Goal: Information Seeking & Learning: Understand process/instructions

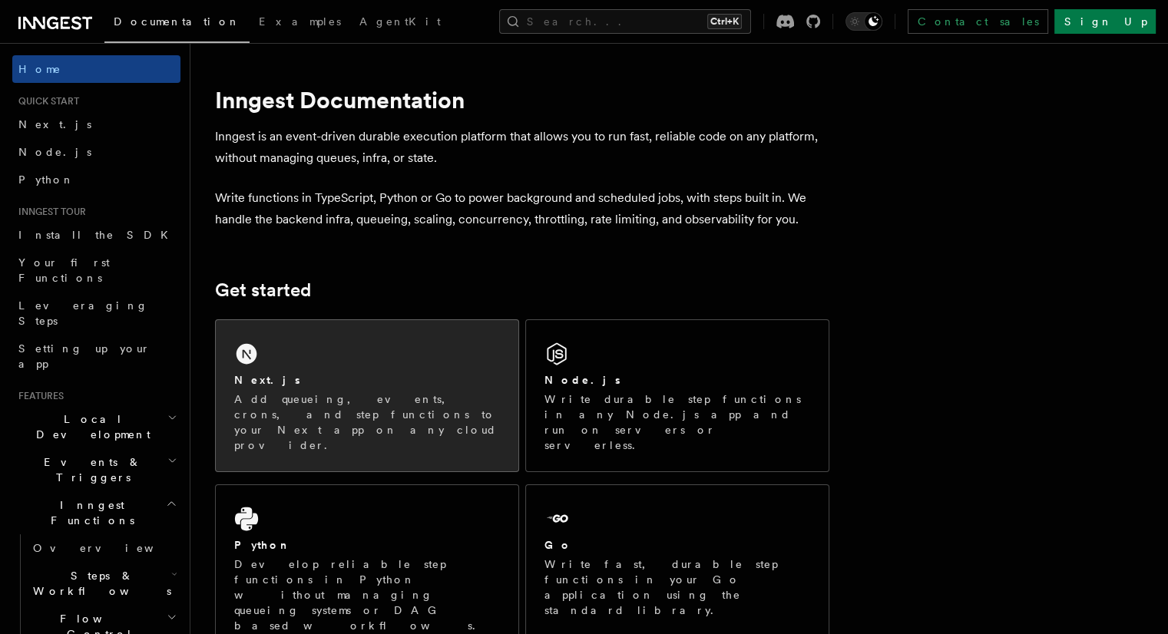
click at [342, 361] on div "Next.js Add queueing, events, crons, and step functions to your Next app on any…" at bounding box center [367, 395] width 303 height 151
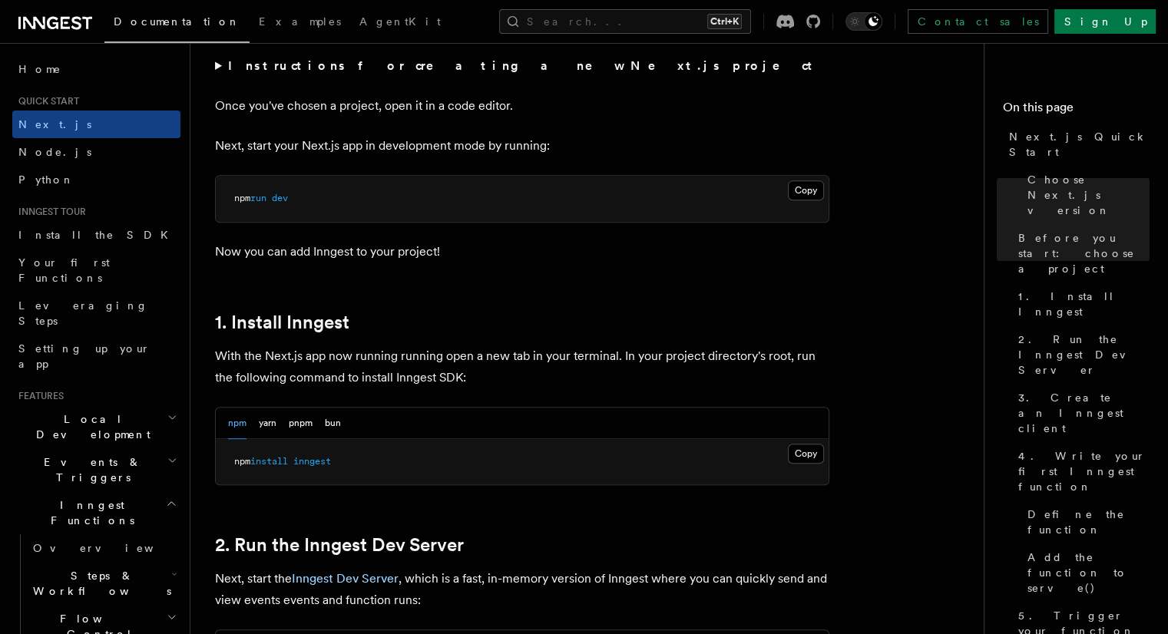
scroll to position [607, 0]
click at [817, 451] on button "Copy Copied" at bounding box center [806, 452] width 36 height 20
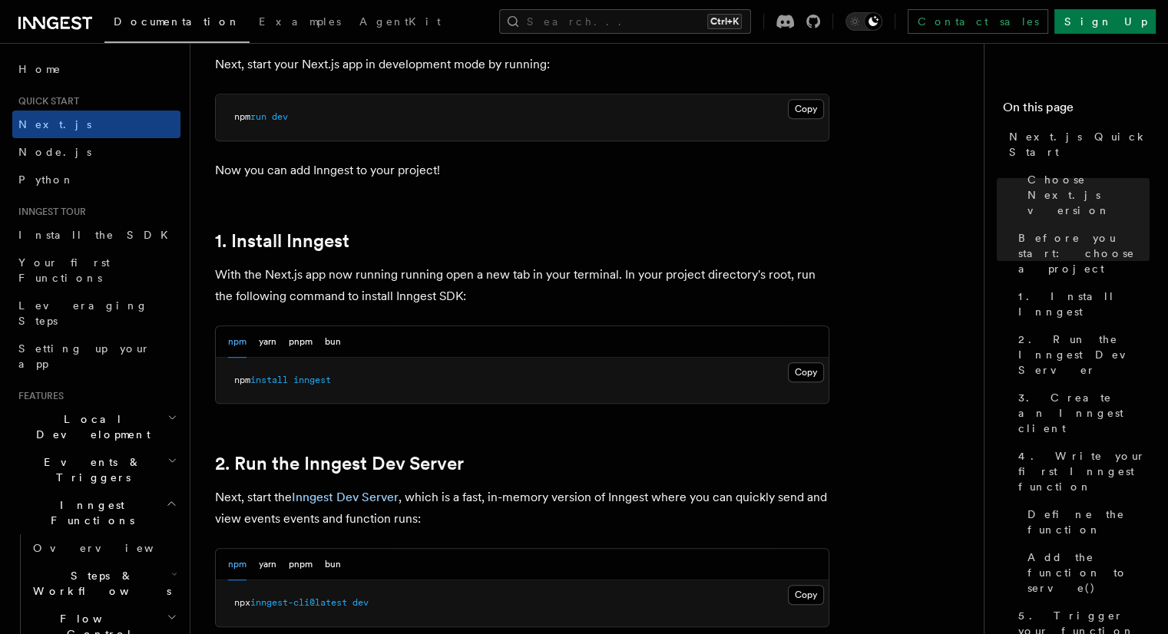
scroll to position [696, 0]
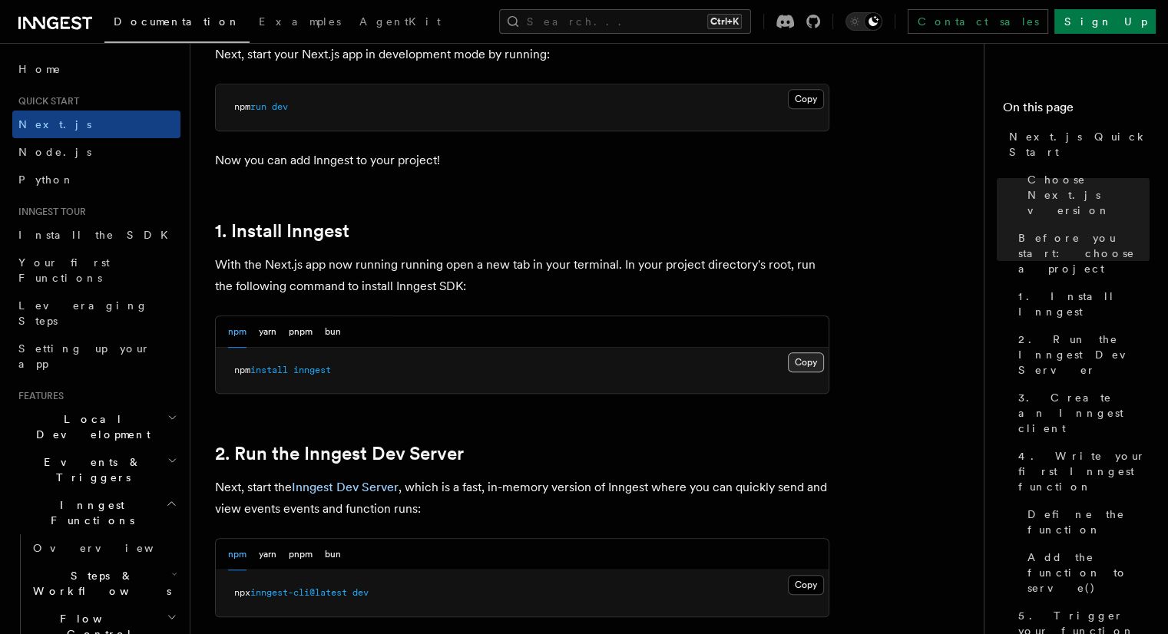
click at [809, 366] on button "Copy Copied" at bounding box center [806, 362] width 36 height 20
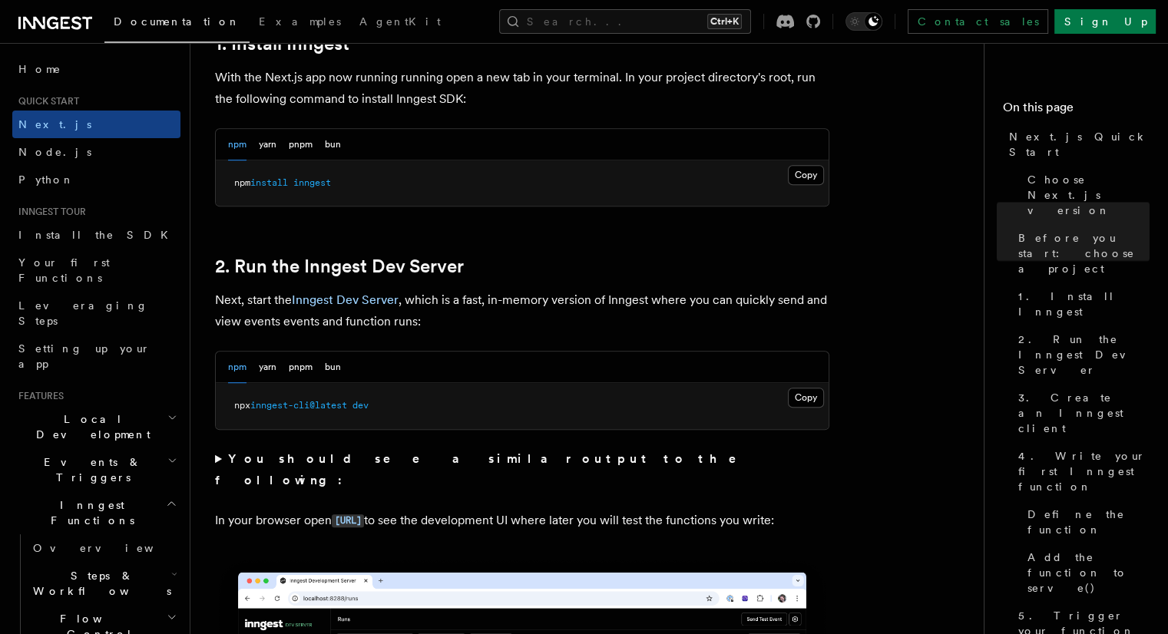
scroll to position [895, 0]
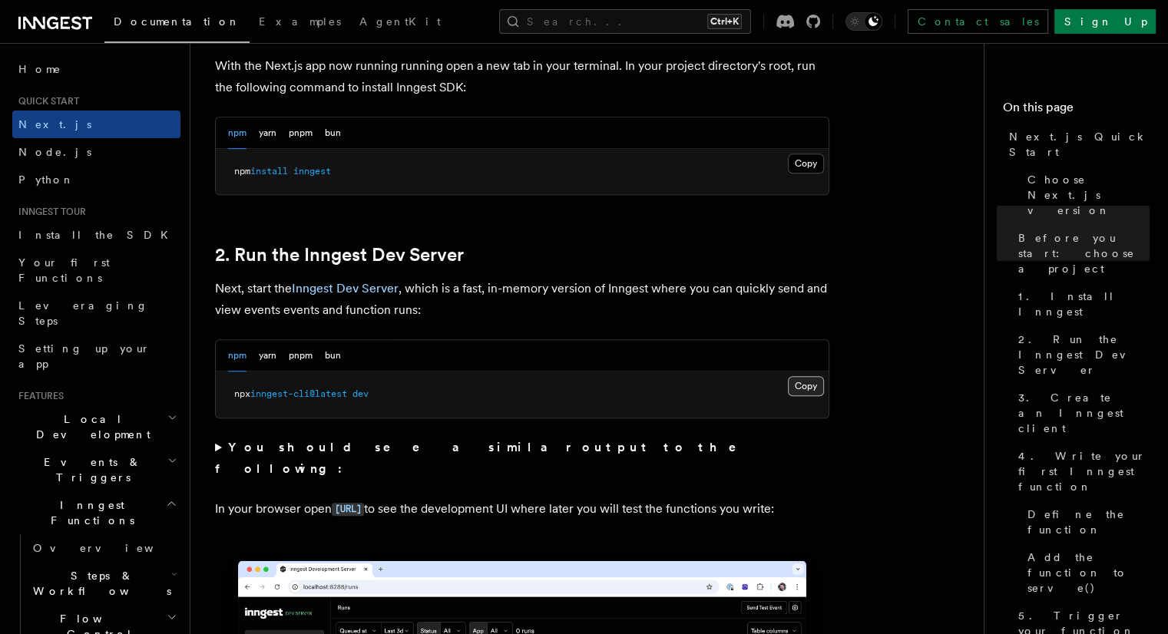
click at [805, 382] on button "Copy Copied" at bounding box center [806, 386] width 36 height 20
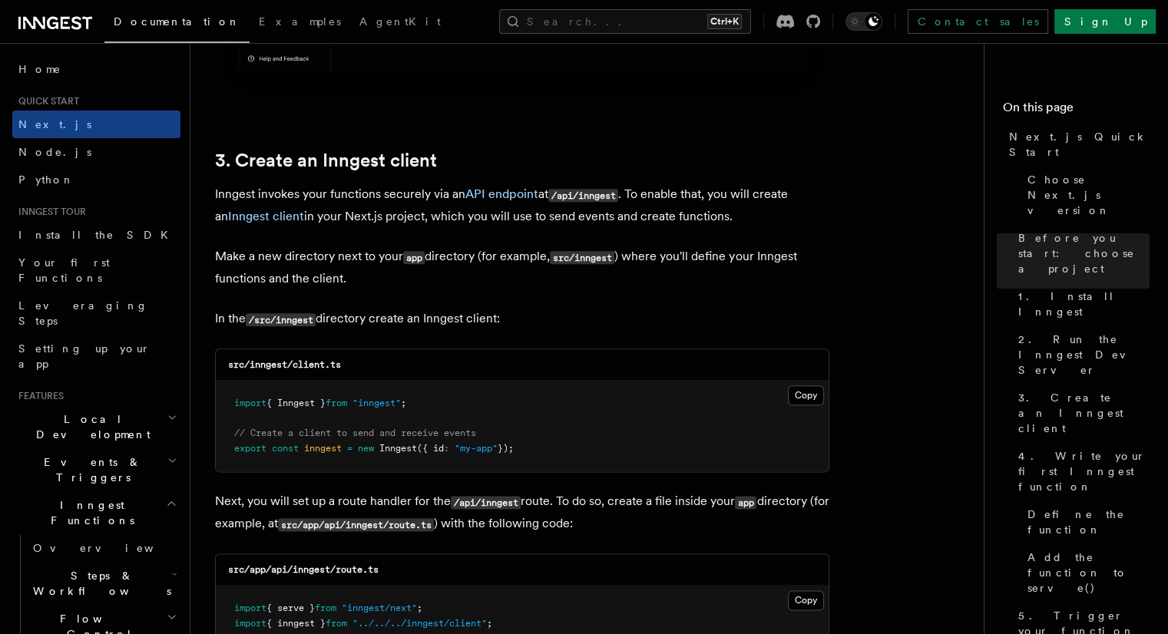
scroll to position [1728, 0]
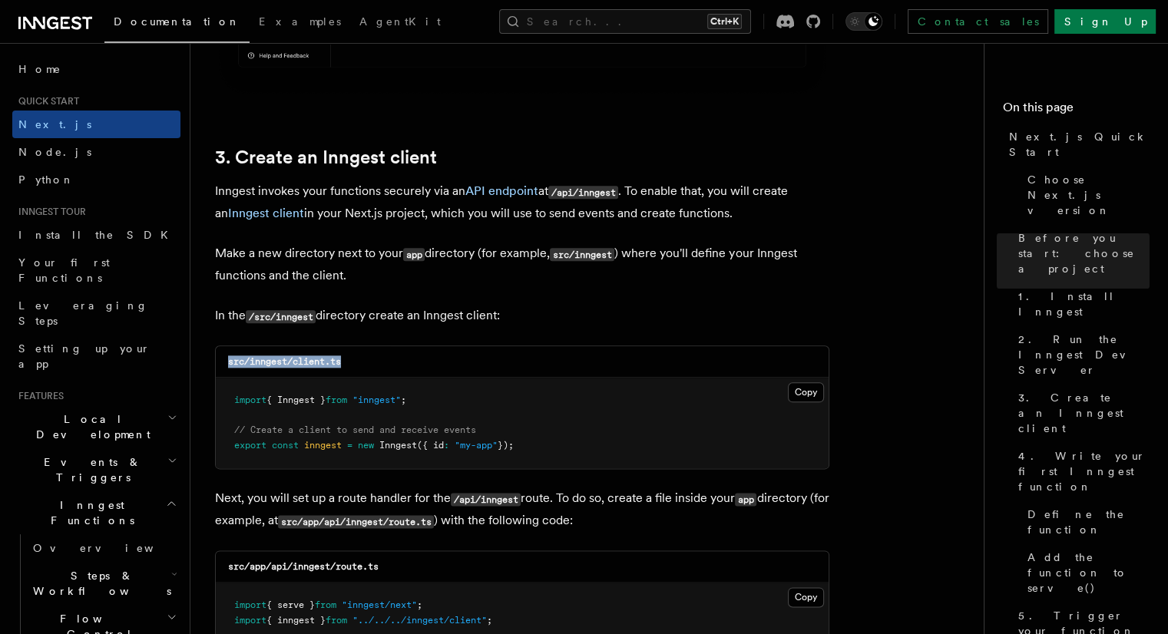
drag, startPoint x: 343, startPoint y: 363, endPoint x: 229, endPoint y: 363, distance: 114.4
click at [229, 363] on code "src/inngest/client.ts" at bounding box center [284, 361] width 113 height 11
copy code "src/inngest/client.ts"
click at [670, 253] on p "Make a new directory next to your app directory (for example, src/inngest ) whe…" at bounding box center [522, 265] width 614 height 44
click at [798, 403] on pre "import { Inngest } from "inngest" ; // Create a client to send and receive even…" at bounding box center [522, 423] width 613 height 91
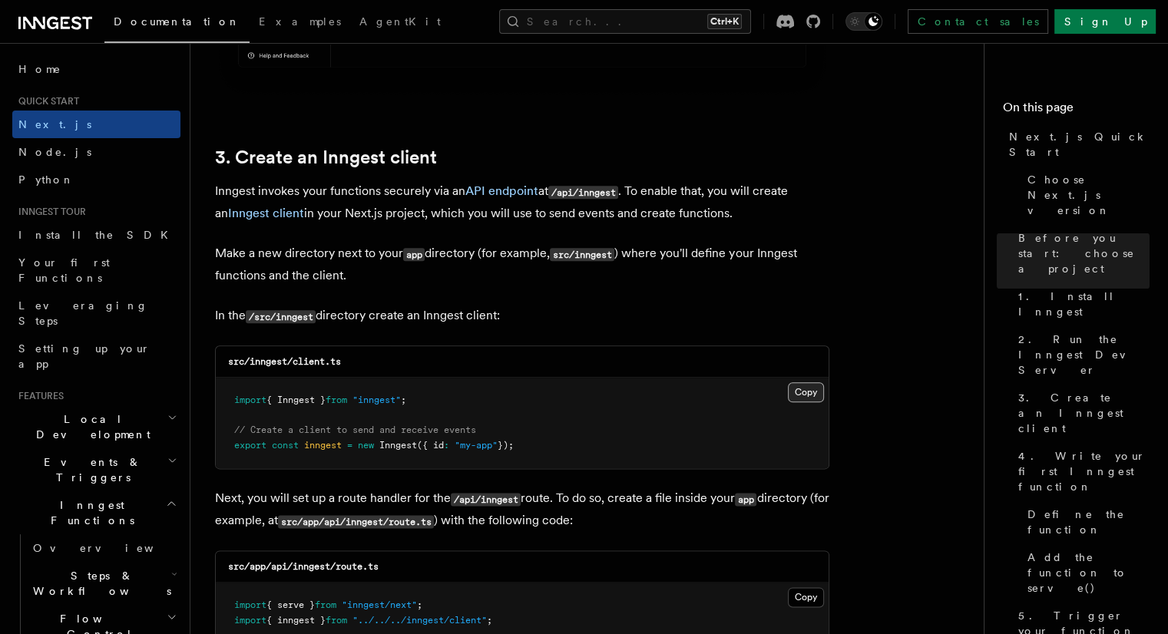
click at [809, 392] on button "Copy Copied" at bounding box center [806, 392] width 36 height 20
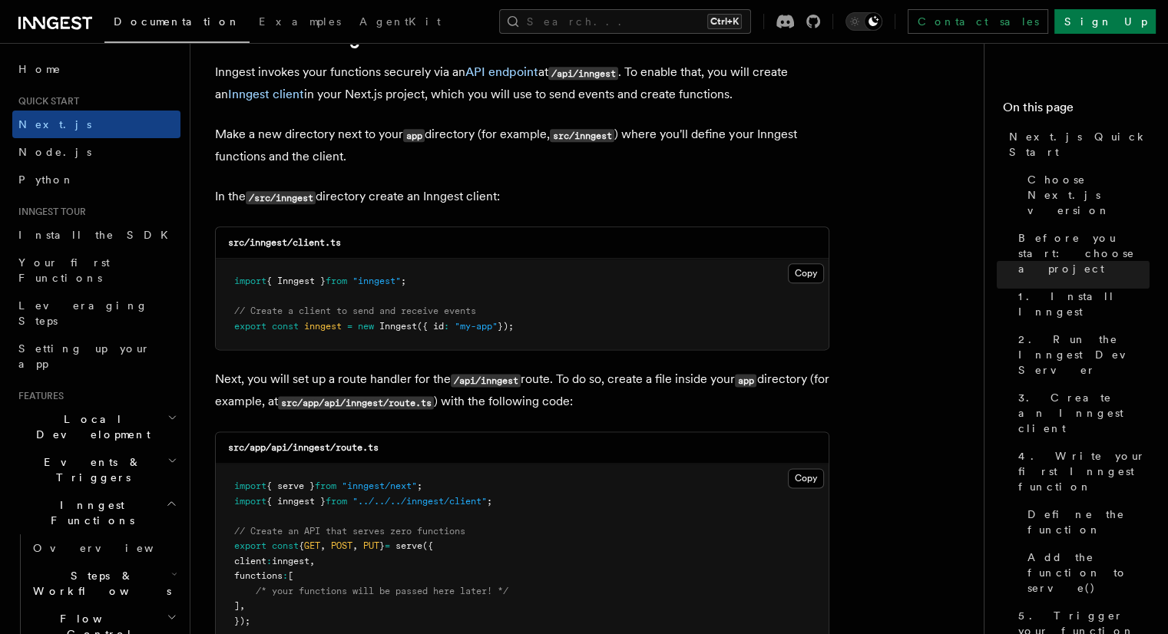
scroll to position [1848, 0]
drag, startPoint x: 249, startPoint y: 449, endPoint x: 408, endPoint y: 449, distance: 158.9
click at [408, 449] on div "src/app/api/inngest/route.ts" at bounding box center [522, 447] width 613 height 31
copy code "app/api/inngest/route.ts"
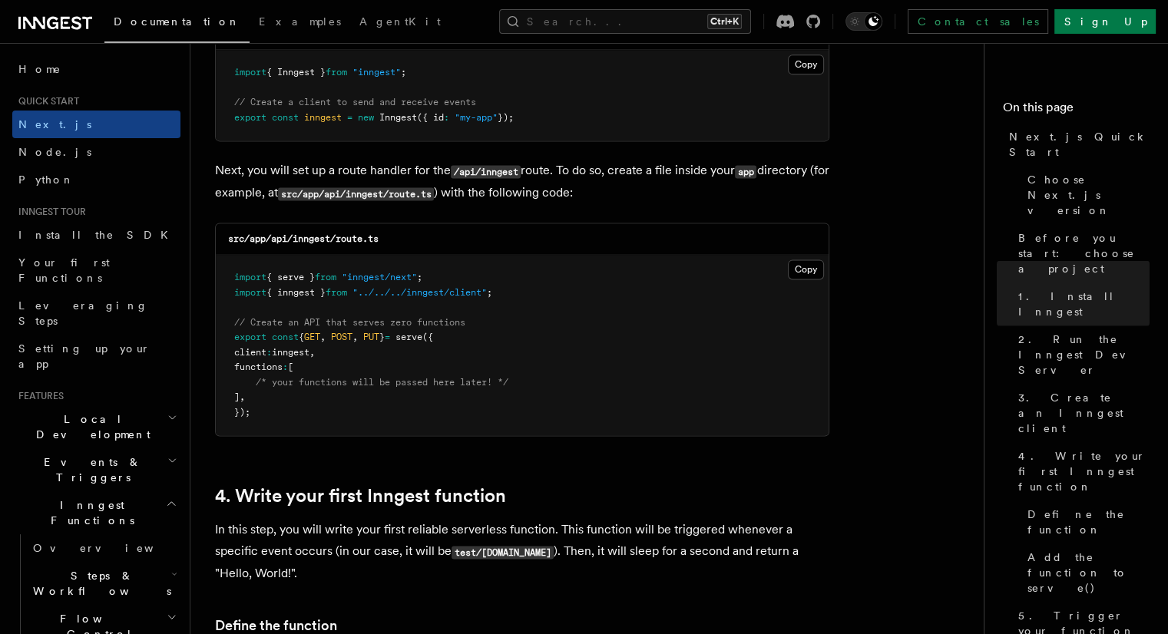
scroll to position [2061, 0]
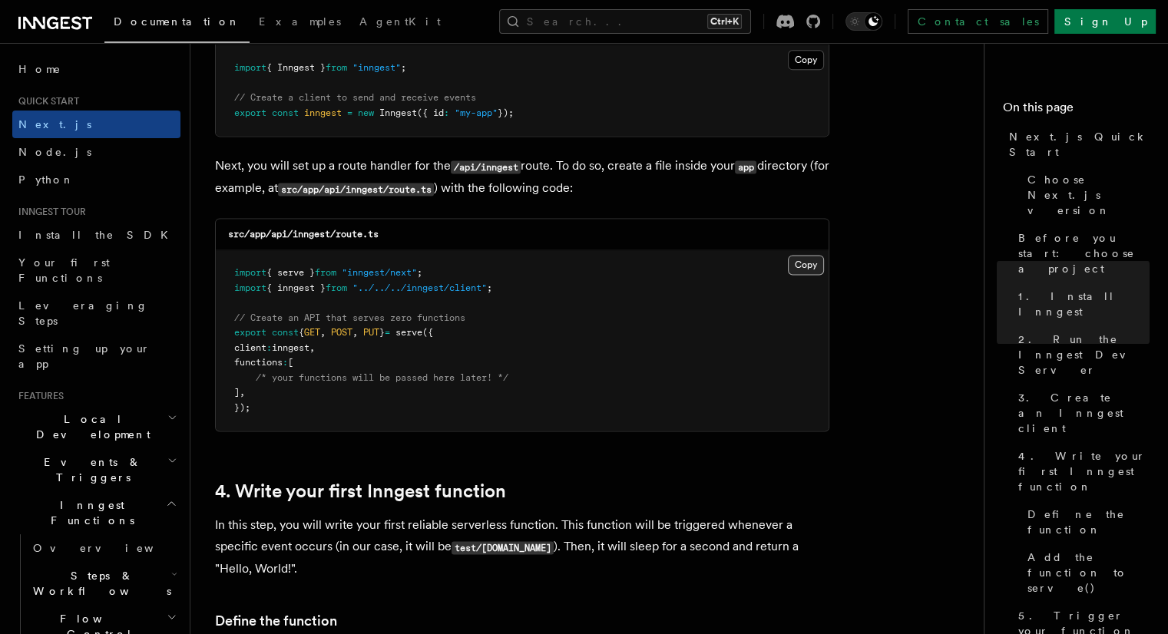
click at [796, 263] on button "Copy Copied" at bounding box center [806, 265] width 36 height 20
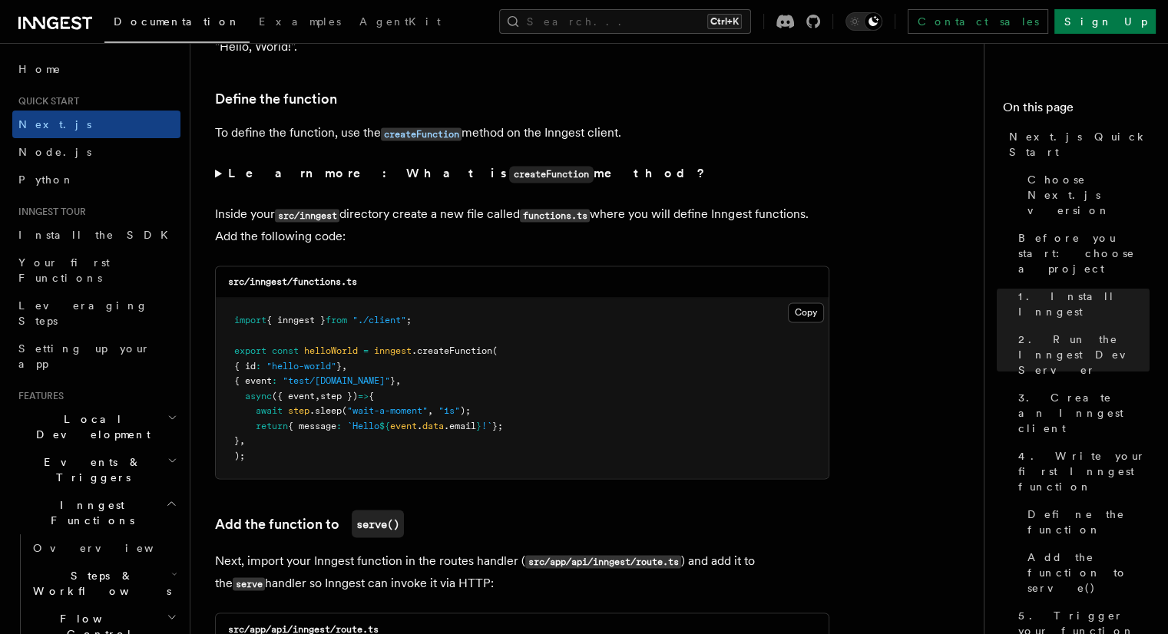
scroll to position [2584, 0]
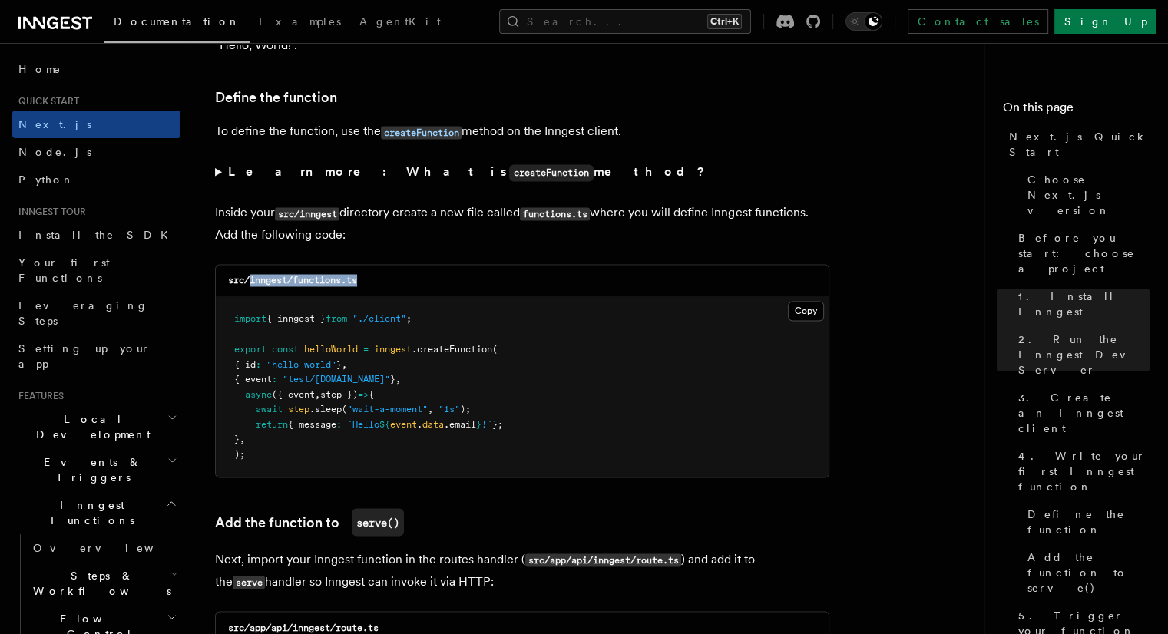
drag, startPoint x: 251, startPoint y: 284, endPoint x: 390, endPoint y: 280, distance: 139.0
click at [390, 280] on div "src/inngest/functions.ts" at bounding box center [522, 280] width 613 height 31
copy code "inngest/functions.ts"
click at [494, 323] on pre "import { inngest } from "./client" ; export const helloWorld = inngest .createF…" at bounding box center [522, 386] width 613 height 180
click at [808, 321] on button "Copy Copied" at bounding box center [806, 311] width 36 height 20
